Goal: Transaction & Acquisition: Purchase product/service

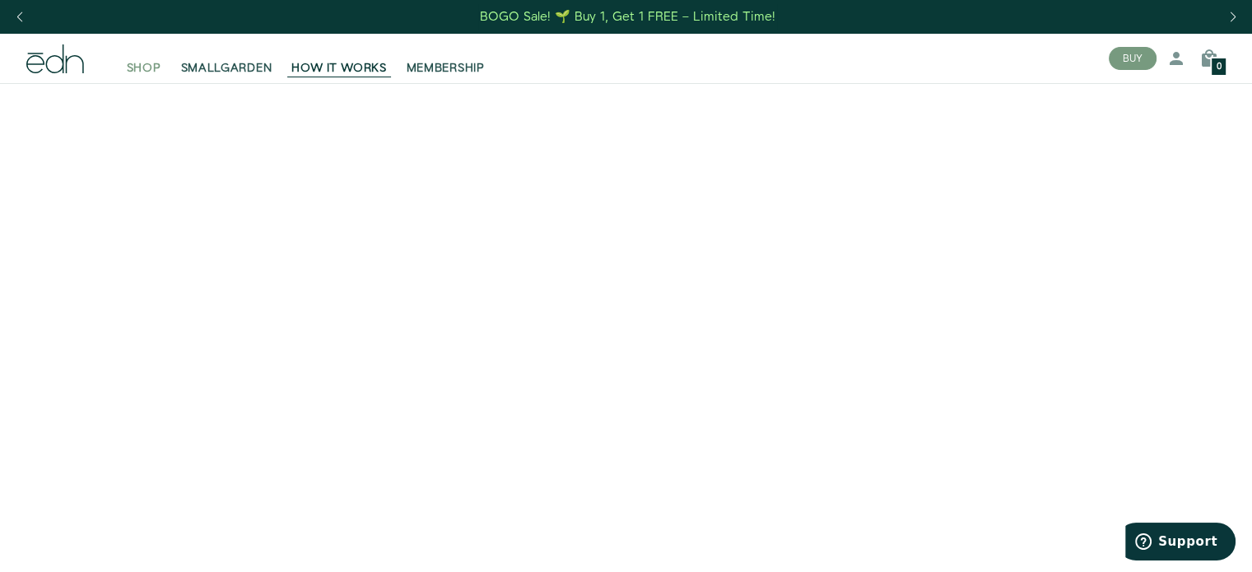
click at [142, 67] on span "SHOP" at bounding box center [144, 68] width 35 height 16
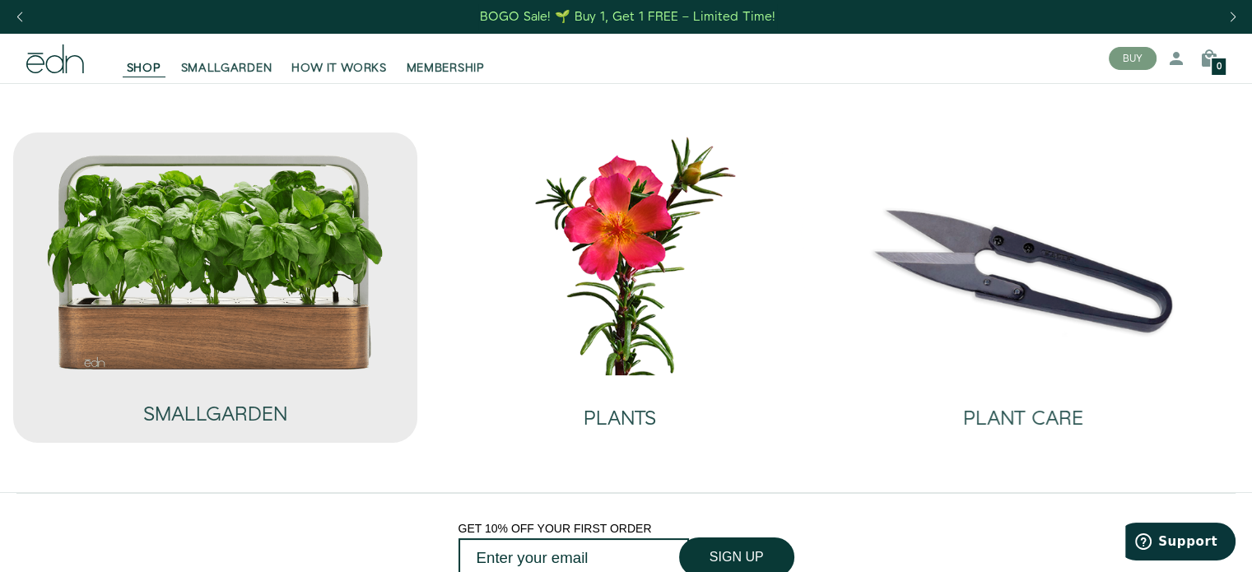
click at [250, 306] on img at bounding box center [215, 262] width 340 height 218
